Goal: Navigation & Orientation: Find specific page/section

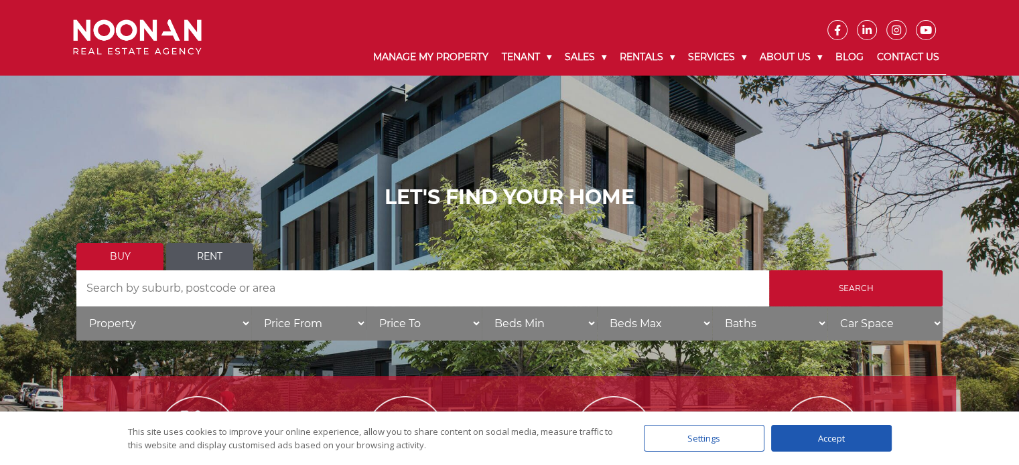
click at [923, 56] on link "Contact Us" at bounding box center [908, 57] width 76 height 35
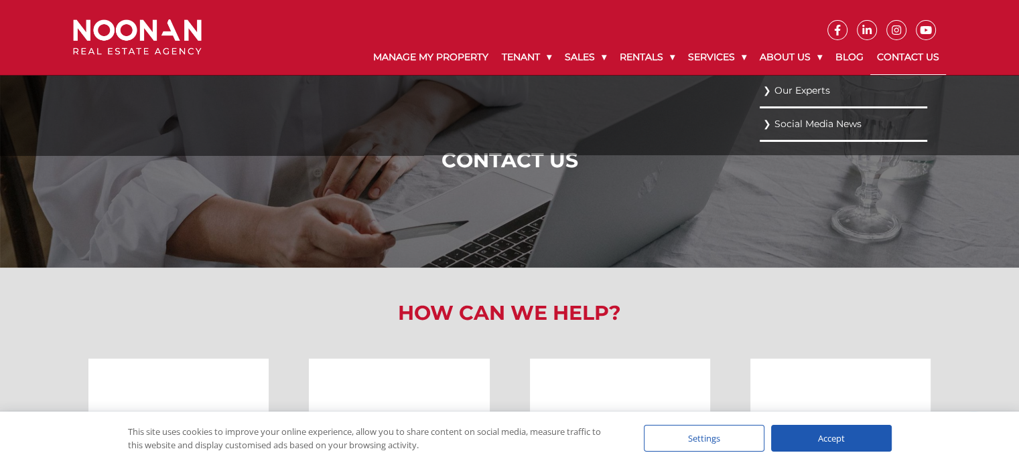
click at [794, 85] on link "Our Experts" at bounding box center [843, 91] width 161 height 18
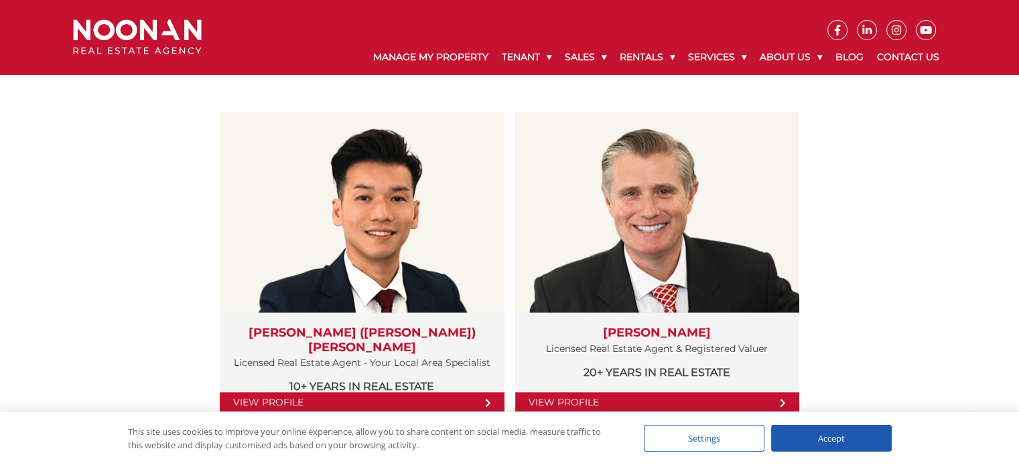
scroll to position [1440, 0]
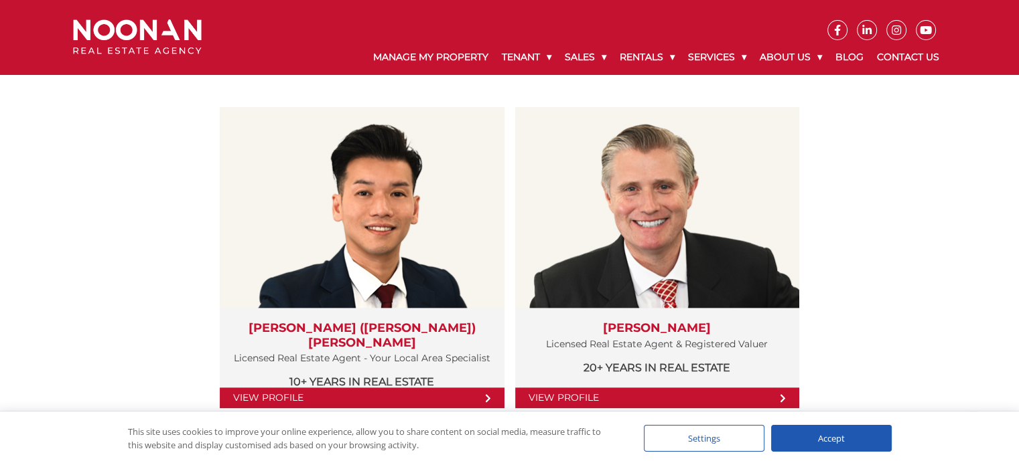
click at [908, 232] on div "Sales Team View Profile Simon (Xin Rong) Cai Licensed Real Estate Agent - Your …" at bounding box center [509, 241] width 893 height 437
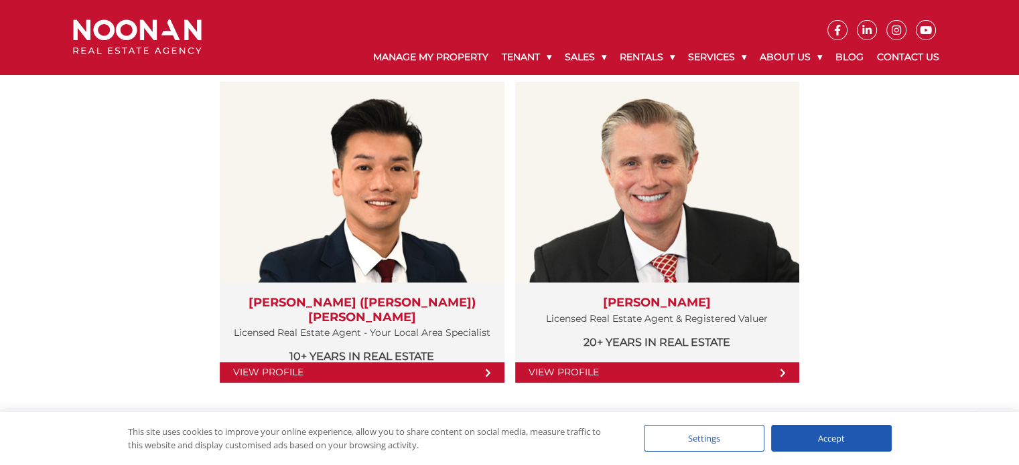
scroll to position [1465, 0]
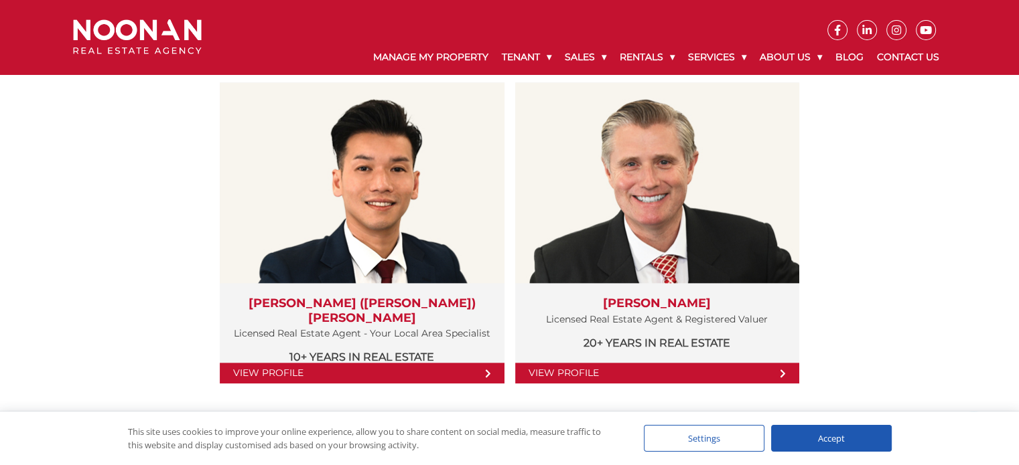
click at [895, 227] on div "Sales Team View Profile Simon (Xin Rong) Cai Licensed Real Estate Agent - Your …" at bounding box center [509, 216] width 893 height 437
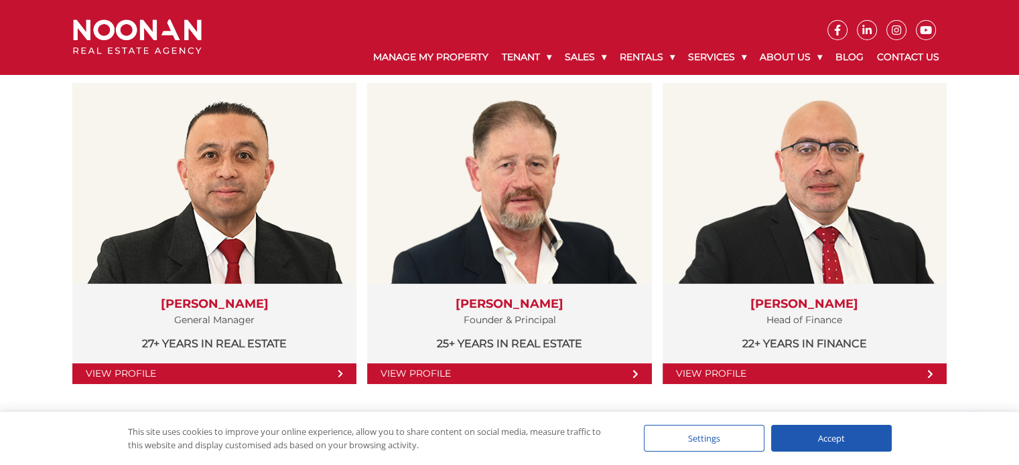
scroll to position [263, 0]
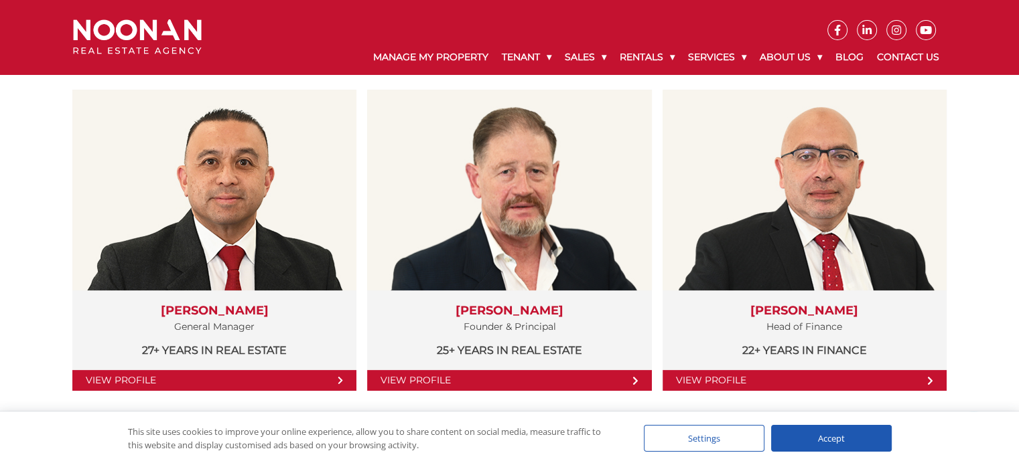
click at [155, 19] on img at bounding box center [137, 36] width 129 height 35
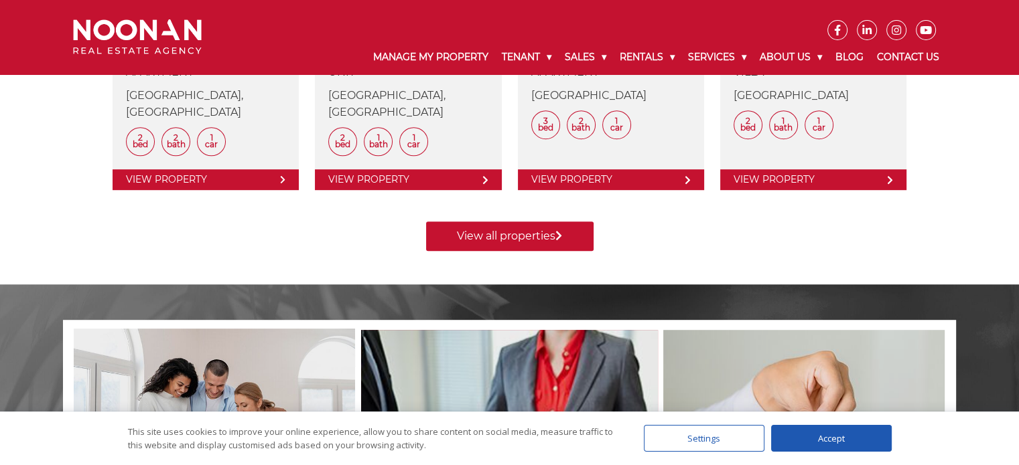
scroll to position [787, 0]
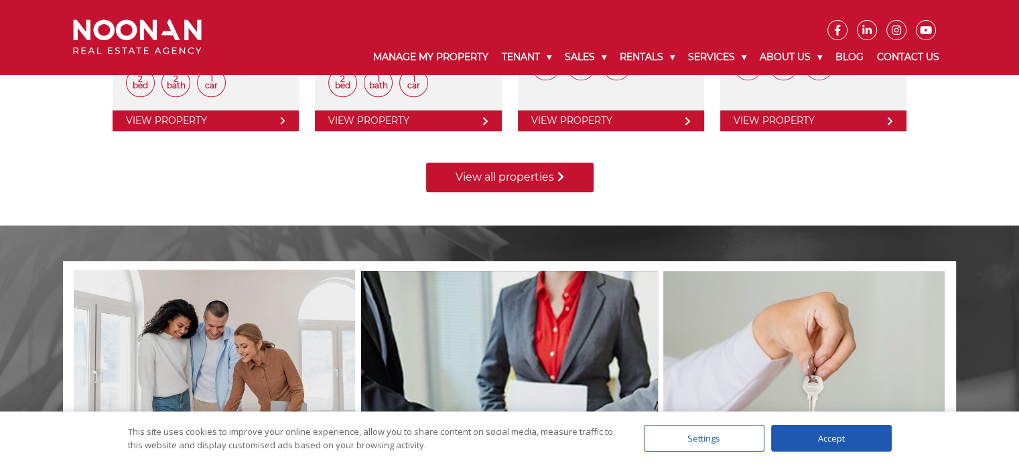
click at [555, 178] on link "View all properties" at bounding box center [509, 177] width 167 height 29
